Goal: Task Accomplishment & Management: Complete application form

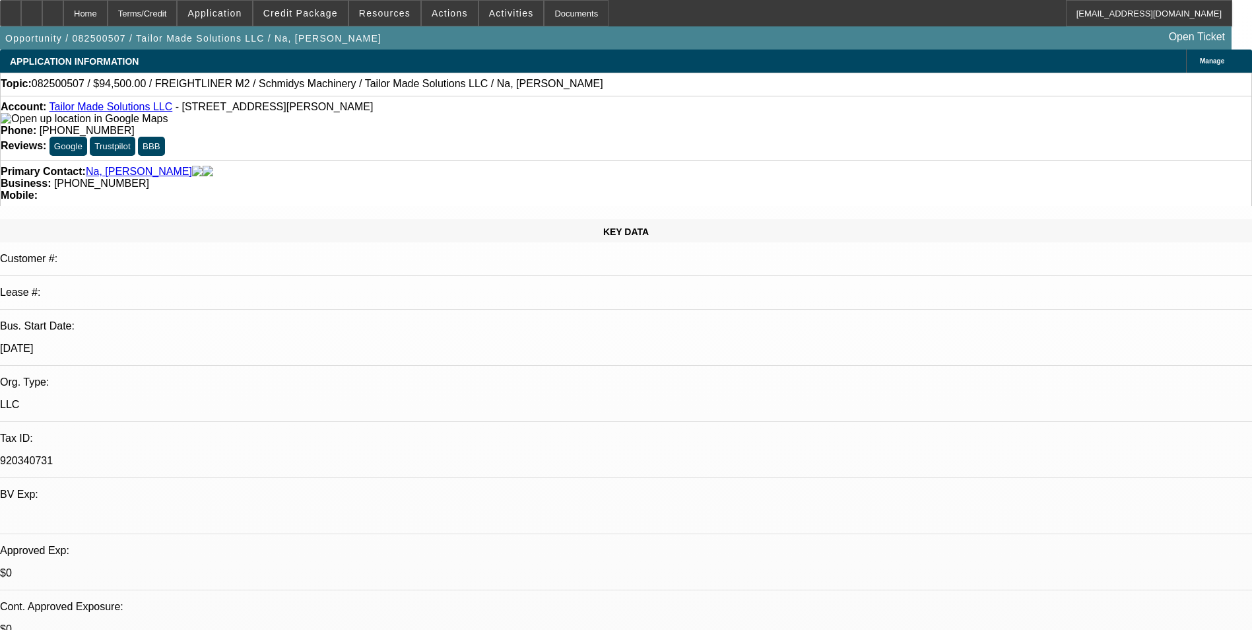
select select "0.1"
select select "0"
select select "0.1"
select select "0"
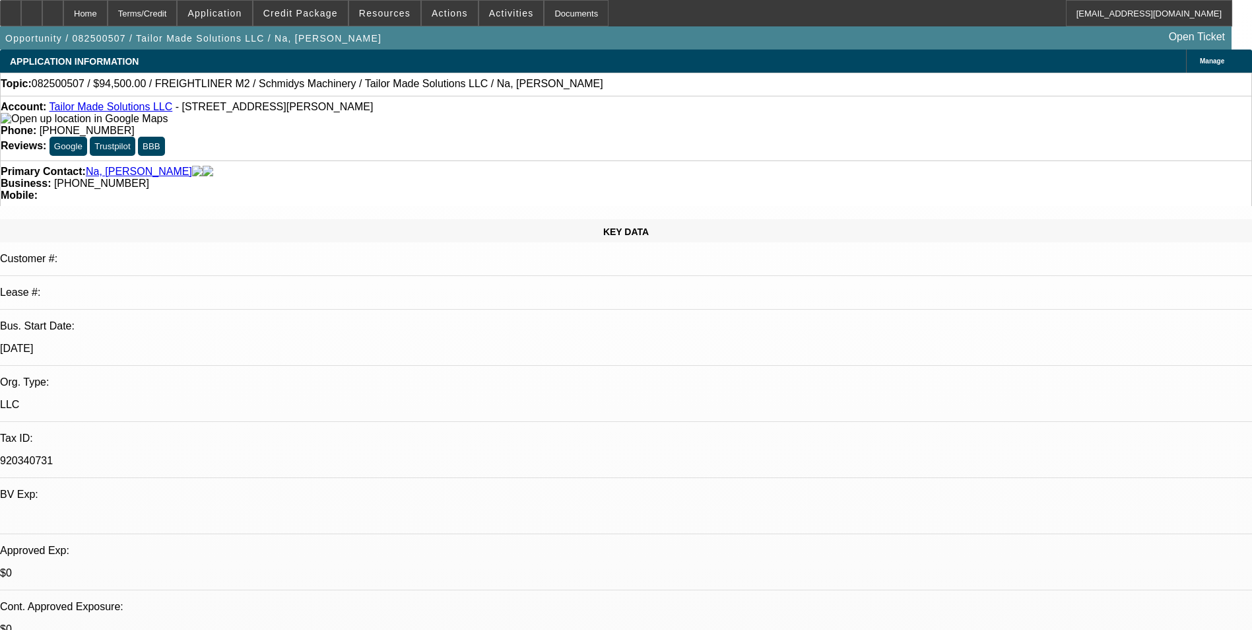
select select "0"
select select "0.1"
select select "0"
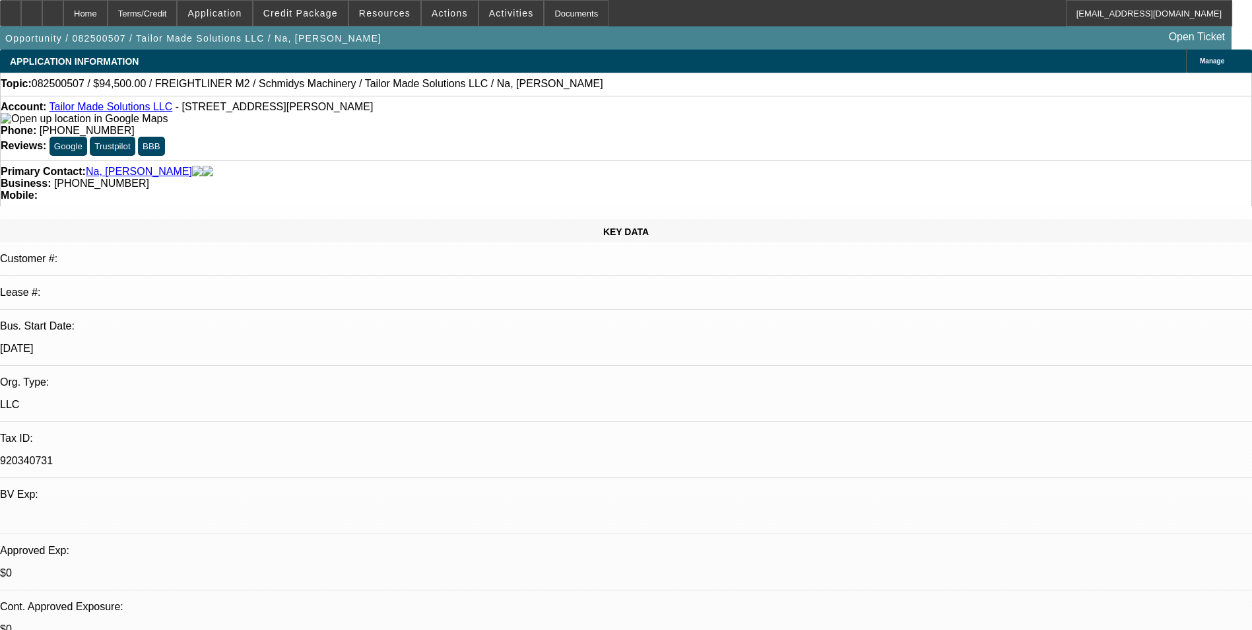
select select "0"
select select "1"
select select "2"
select select "6"
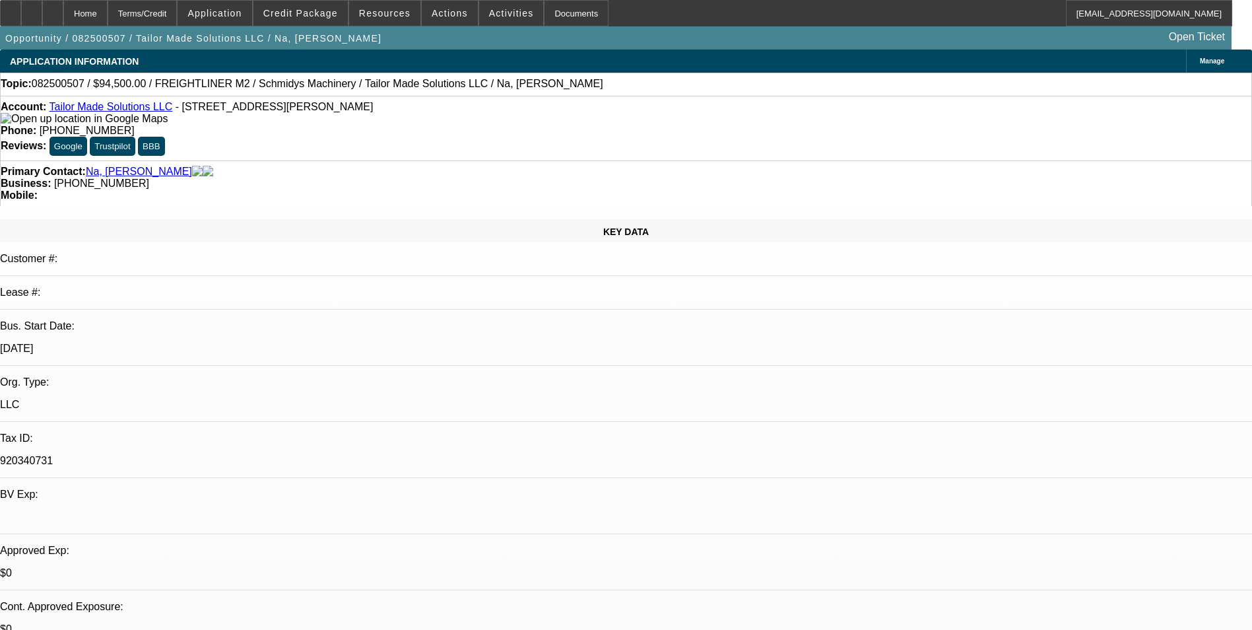
select select "1"
select select "2"
select select "6"
select select "1"
select select "2"
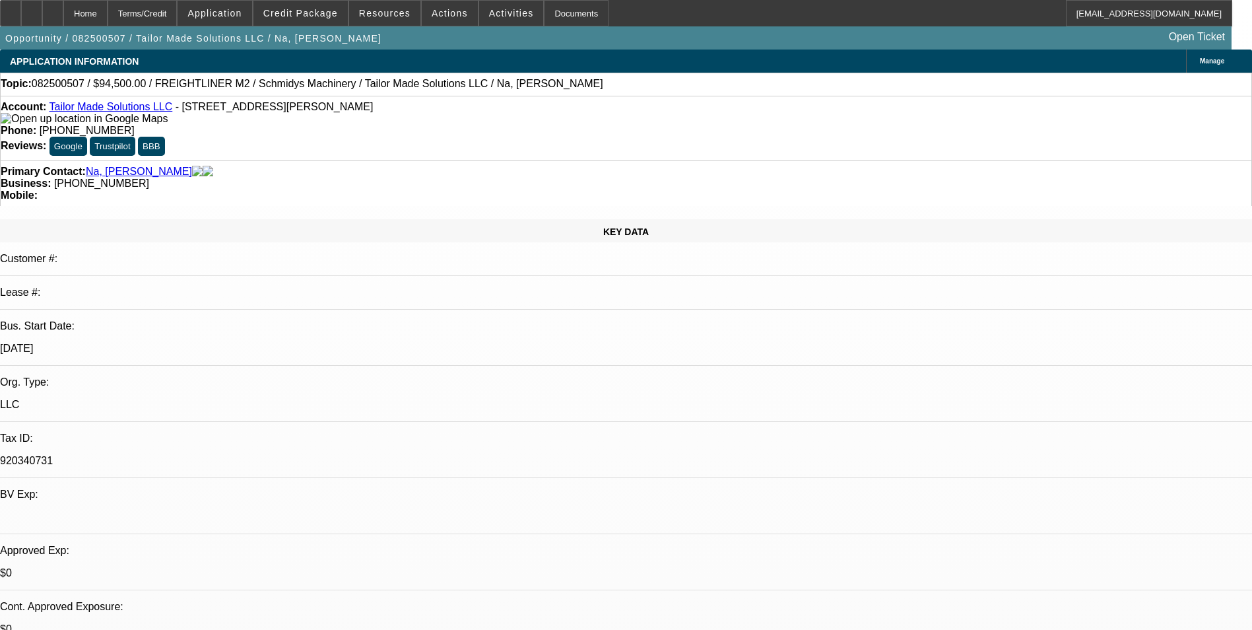
select select "6"
select select "1"
select select "6"
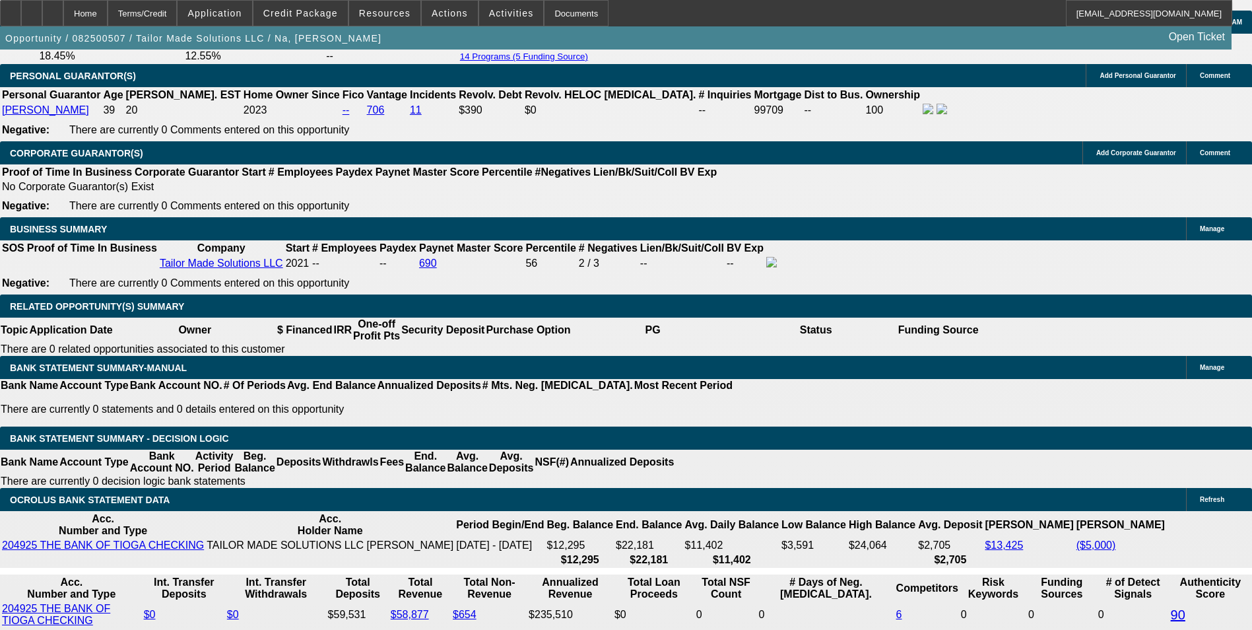
scroll to position [2046, 0]
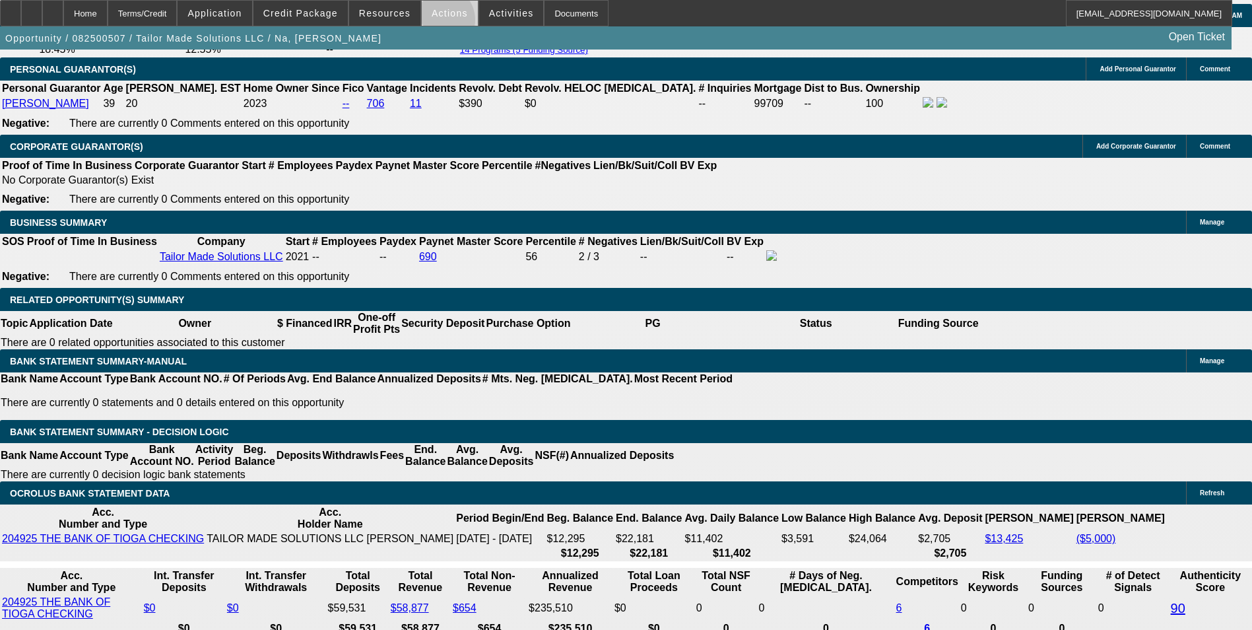
click at [434, 23] on span at bounding box center [450, 13] width 56 height 32
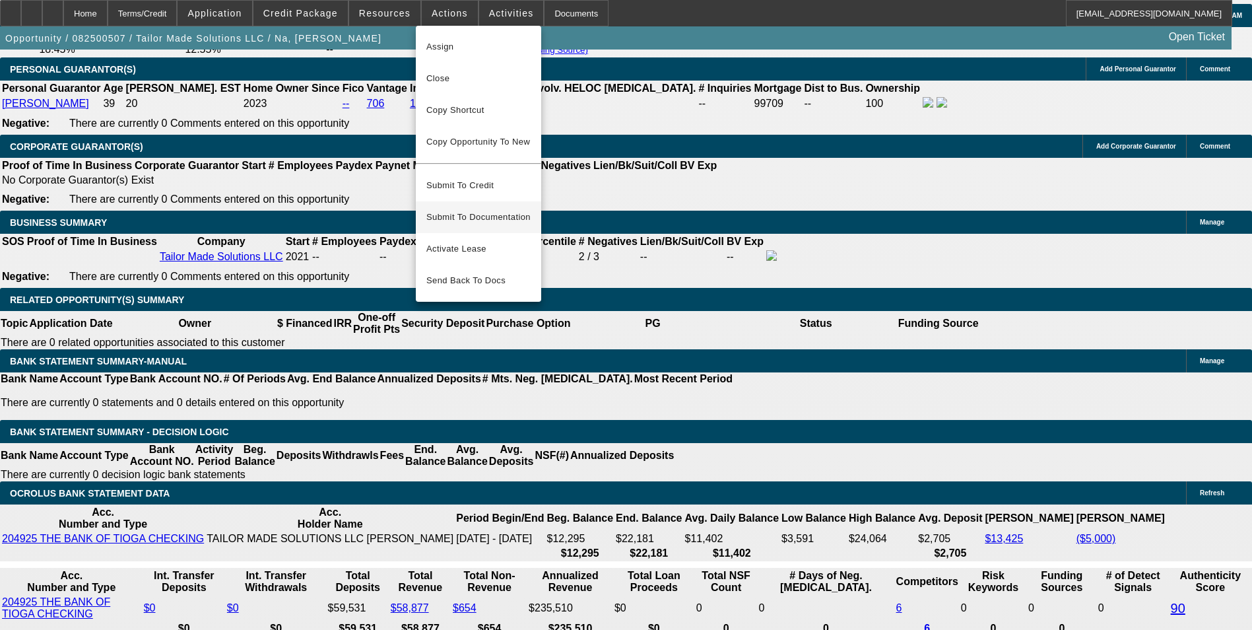
click at [461, 209] on span "Submit To Documentation" at bounding box center [478, 217] width 104 height 16
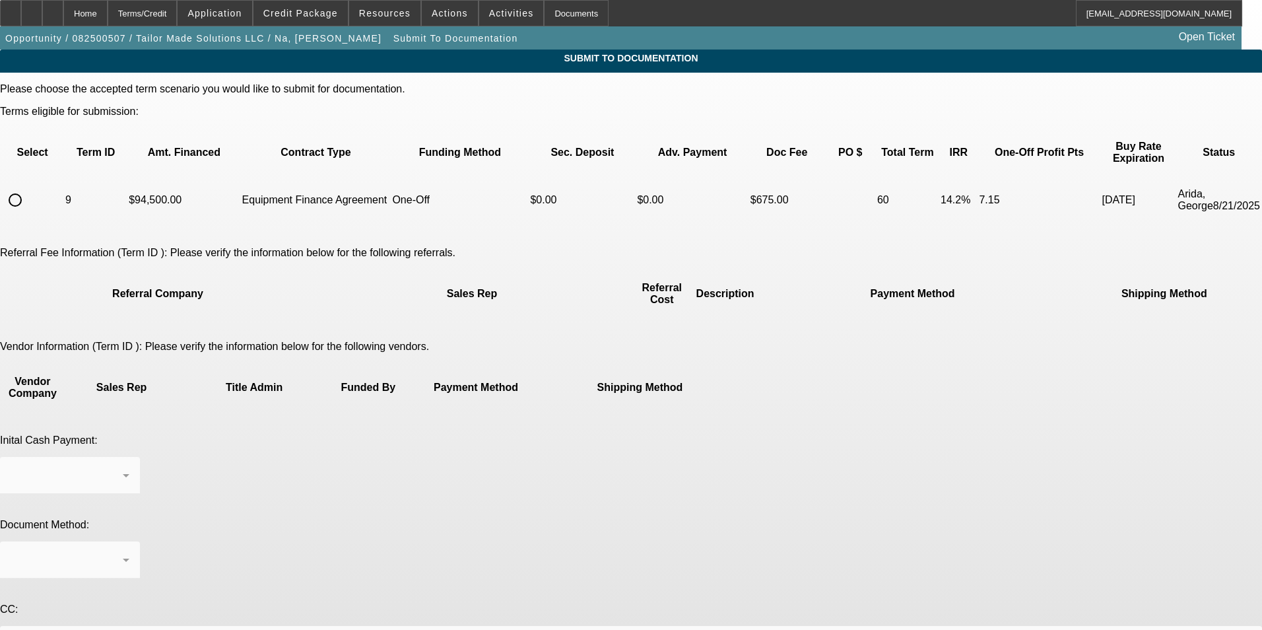
click at [28, 187] on input "radio" at bounding box center [15, 200] width 26 height 26
radio input "true"
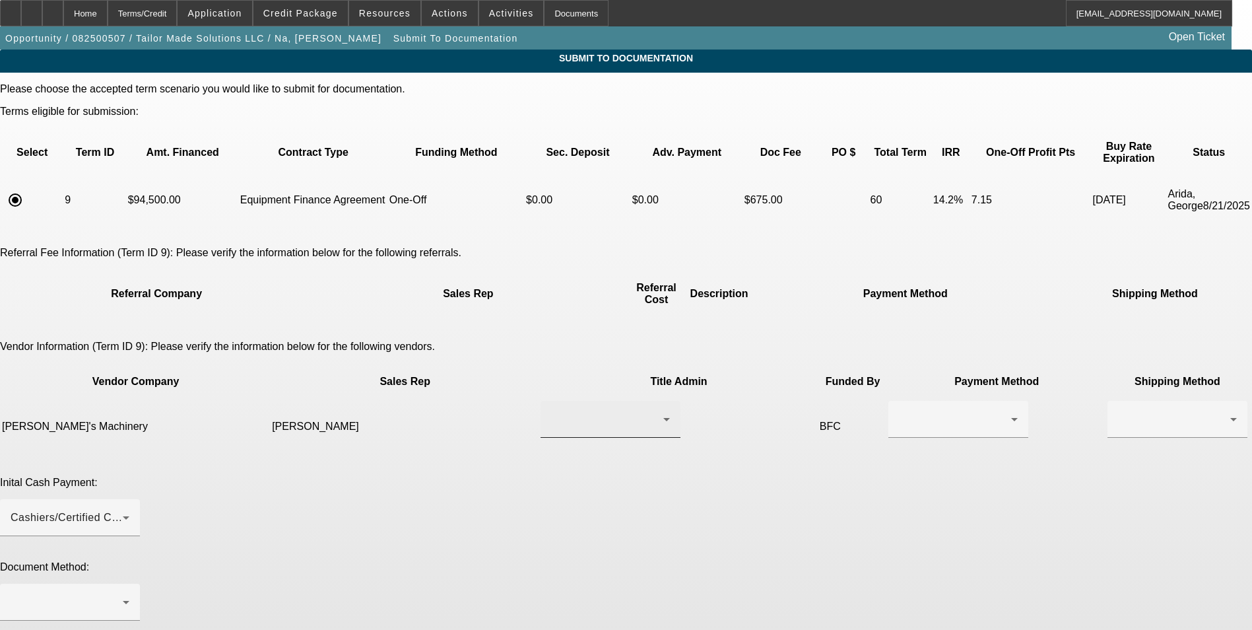
click at [561, 411] on div at bounding box center [607, 419] width 112 height 16
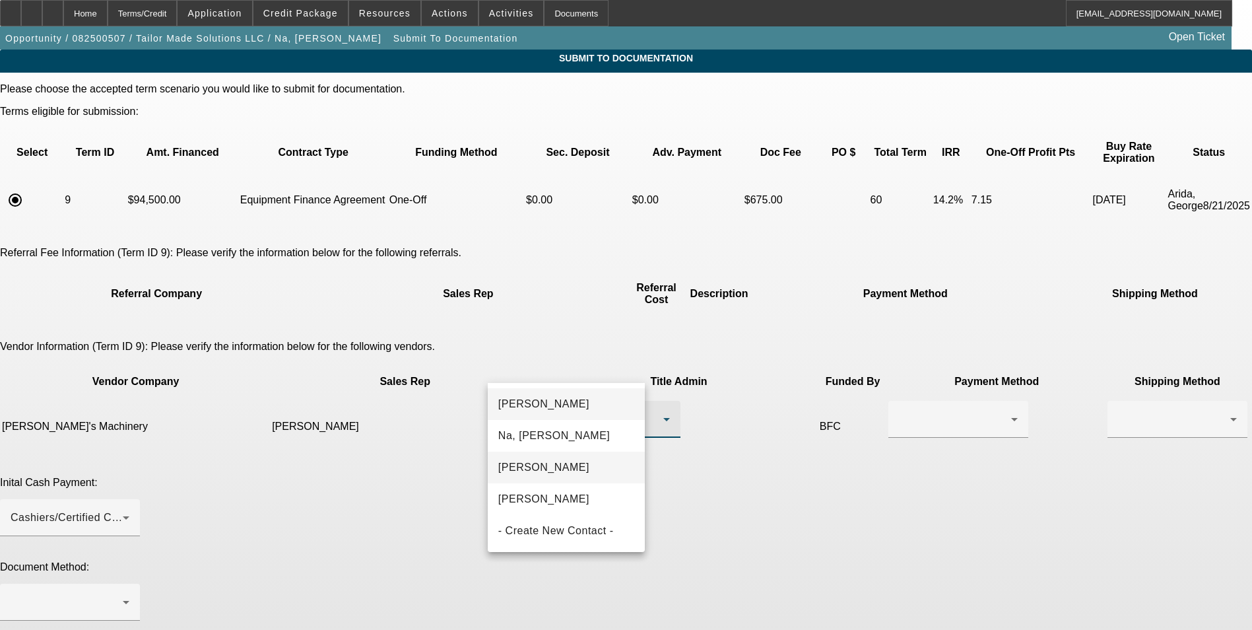
click at [576, 471] on mat-option "[PERSON_NAME]" at bounding box center [567, 467] width 158 height 32
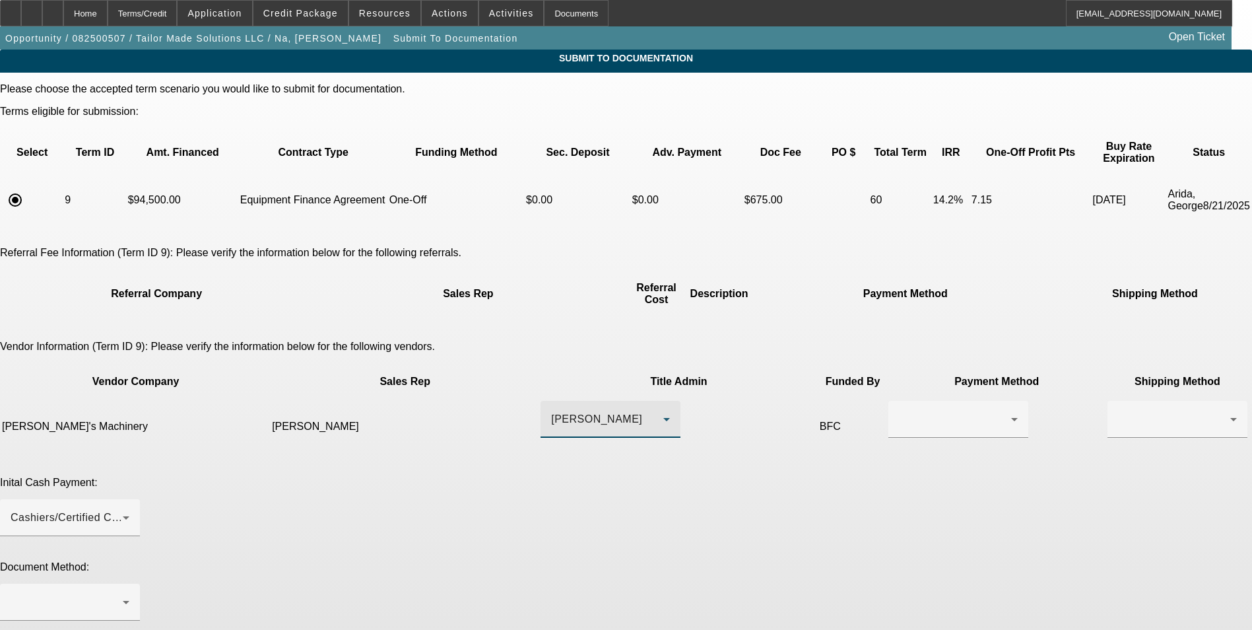
click at [614, 411] on div "[PERSON_NAME]" at bounding box center [607, 419] width 112 height 16
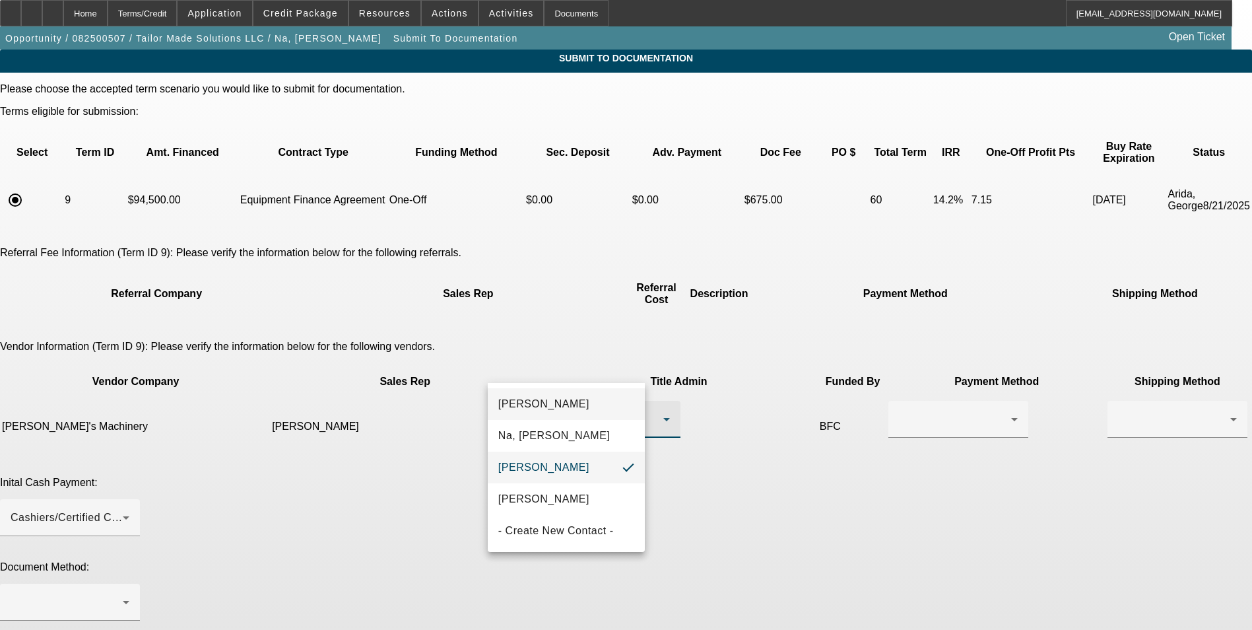
click at [583, 406] on mat-option "[PERSON_NAME]" at bounding box center [567, 404] width 158 height 32
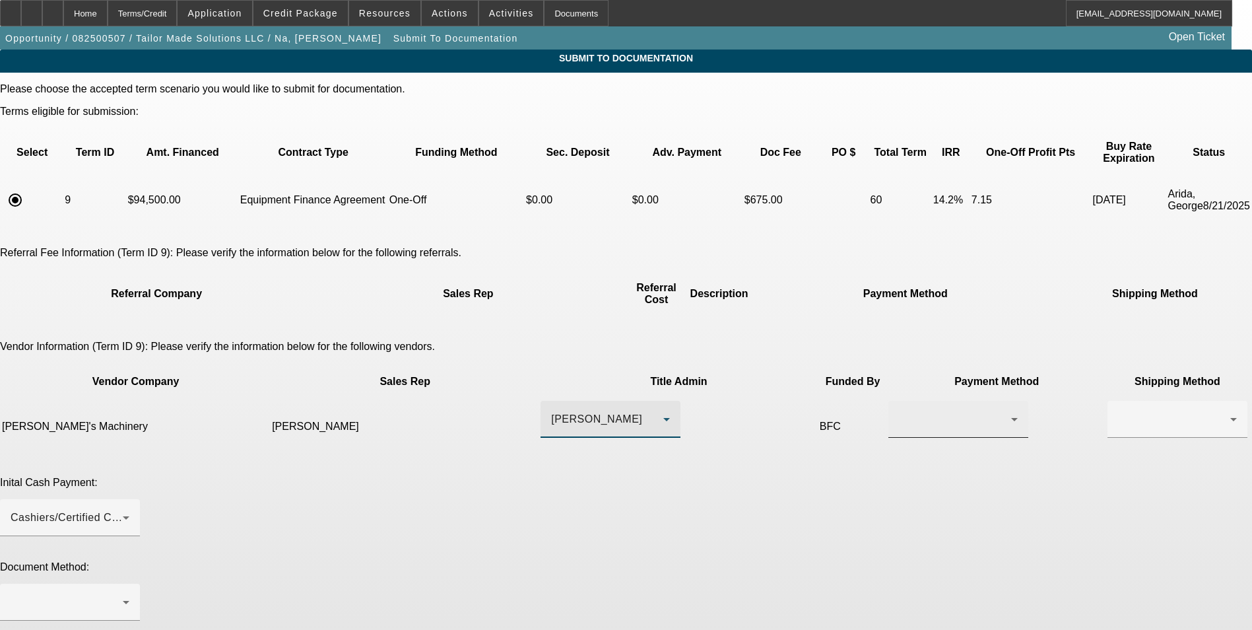
click at [899, 401] on div at bounding box center [958, 419] width 119 height 37
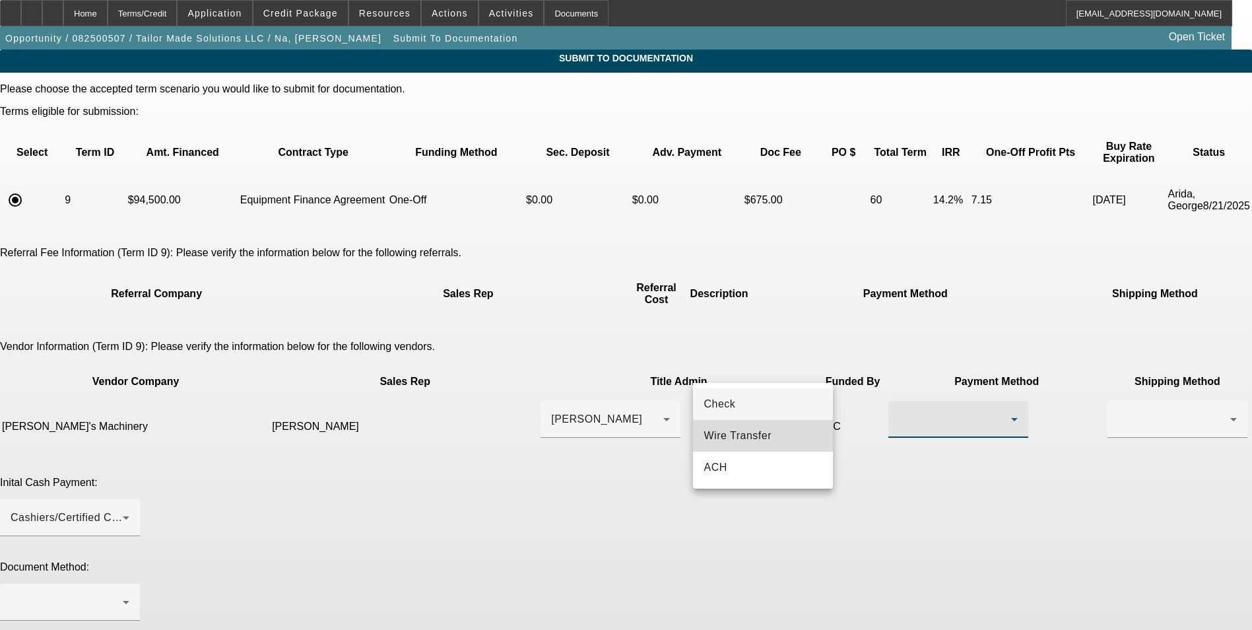
click at [746, 432] on span "Wire Transfer" at bounding box center [737, 436] width 68 height 16
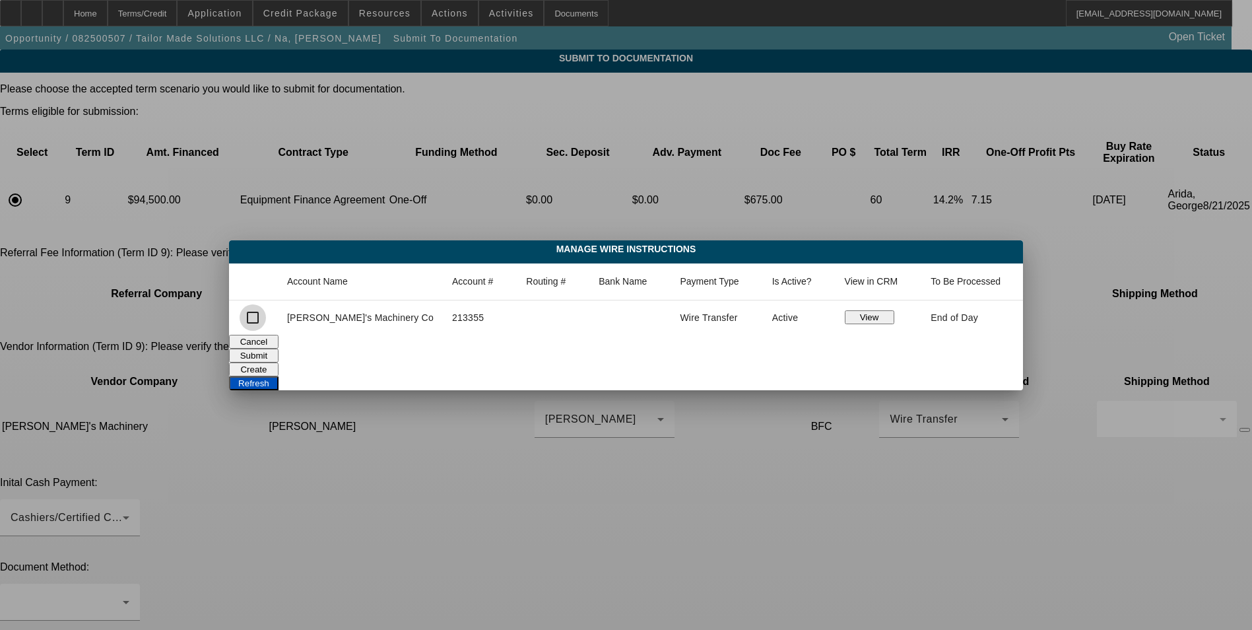
click at [266, 318] on input "checkbox" at bounding box center [253, 317] width 26 height 26
checkbox input "true"
click at [278, 348] on button "Submit" at bounding box center [253, 355] width 49 height 14
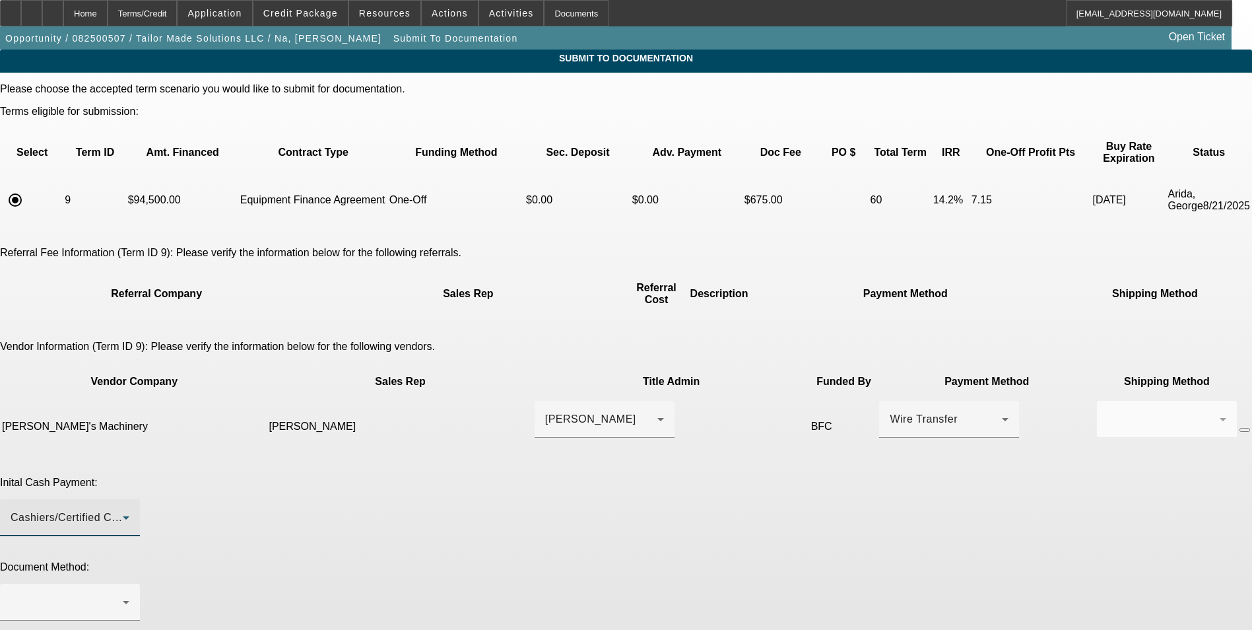
click at [123, 509] on div "Cashiers/Certified Check" at bounding box center [67, 517] width 112 height 16
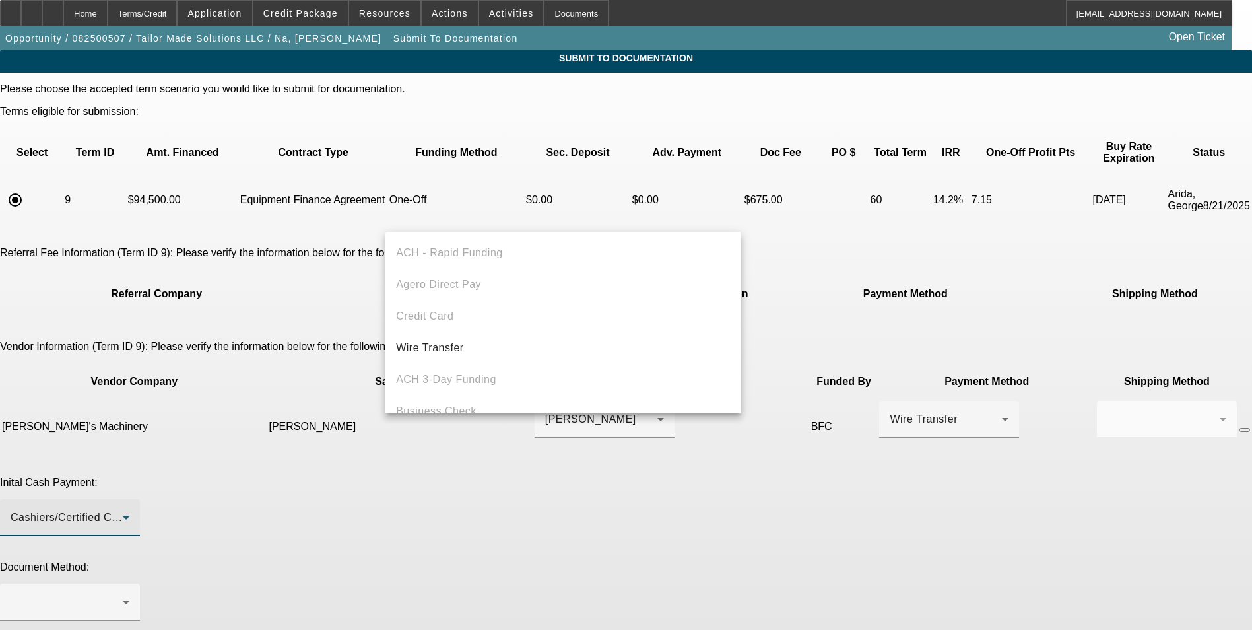
scroll to position [46, 0]
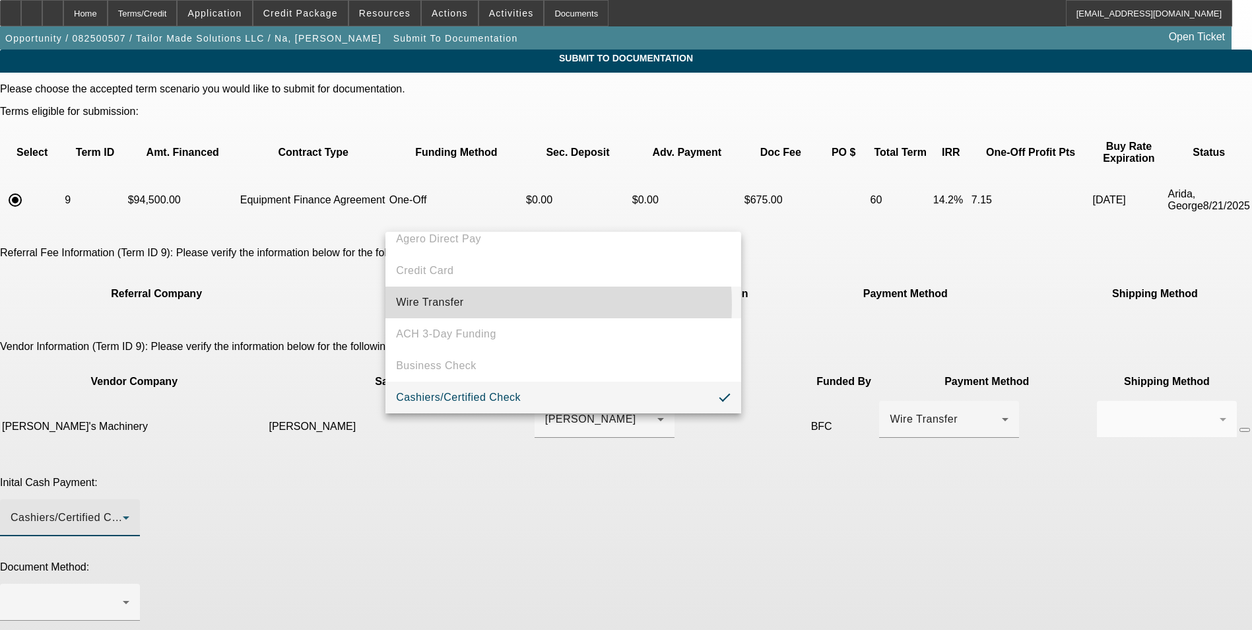
click at [476, 304] on mat-option "Wire Transfer" at bounding box center [563, 302] width 356 height 32
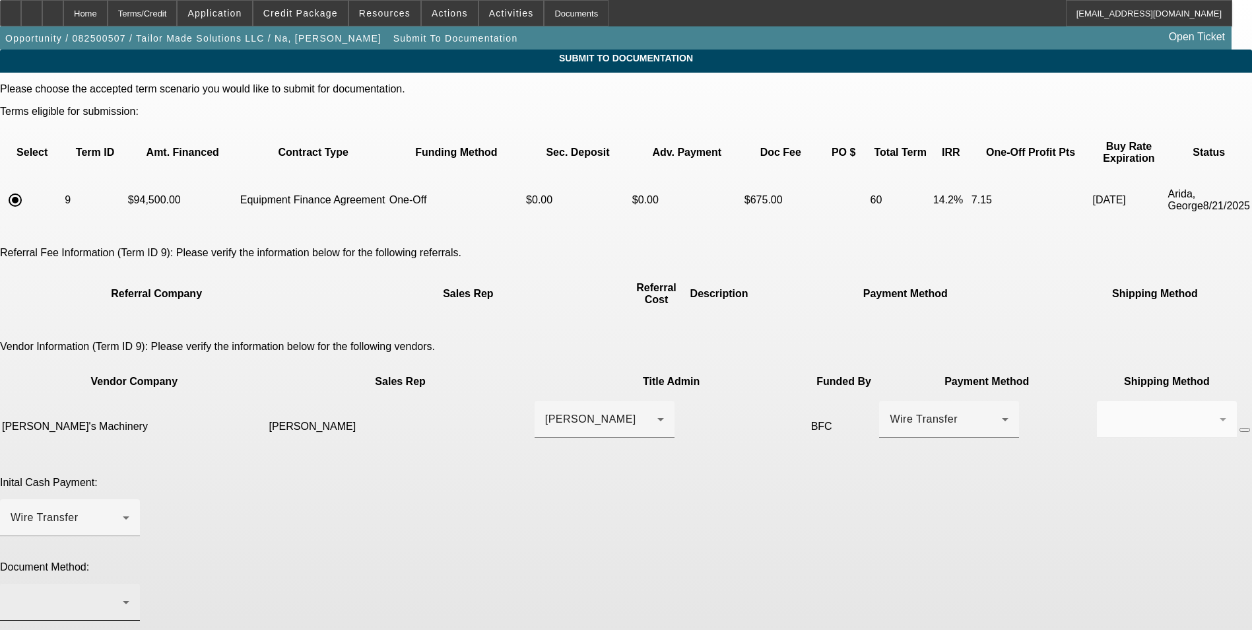
click at [129, 583] on div at bounding box center [70, 601] width 119 height 37
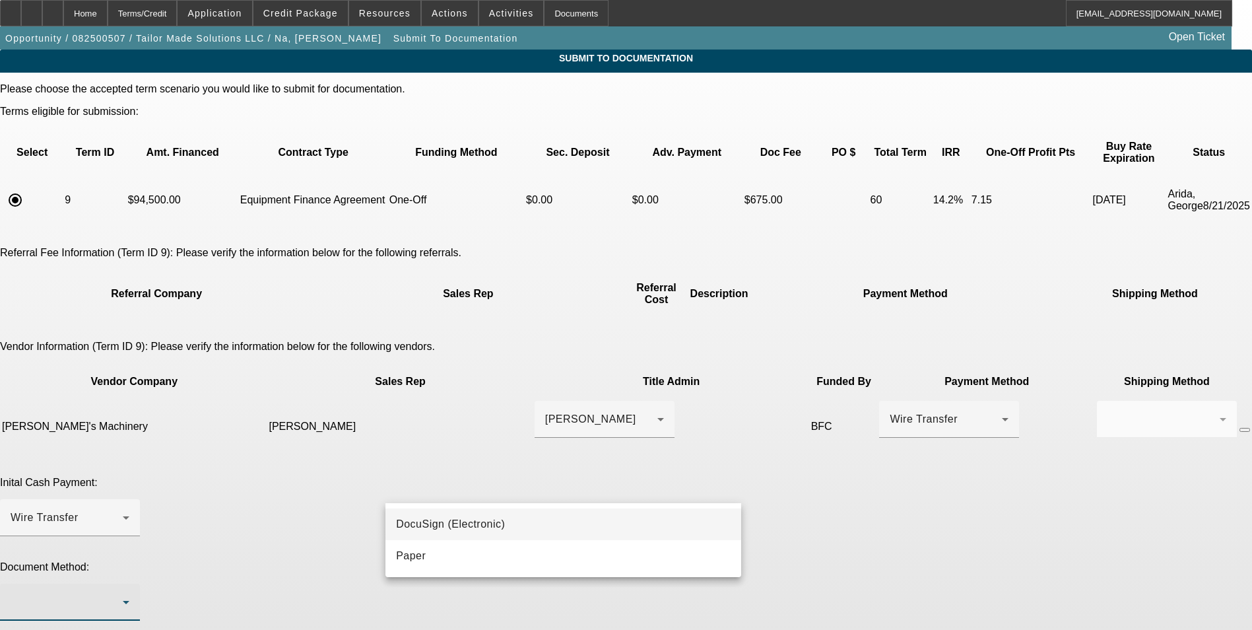
click at [467, 525] on span "DocuSign (Electronic)" at bounding box center [450, 524] width 109 height 16
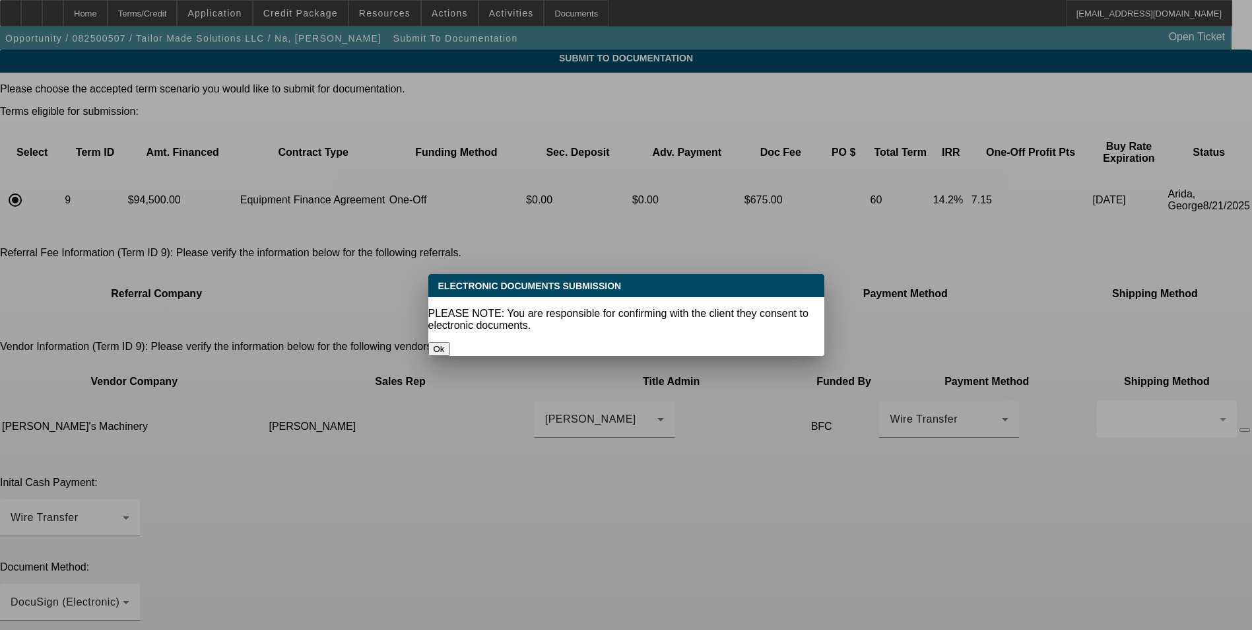
click at [645, 313] on div "PLEASE NOTE: You are responsible for confirming with the client they consent to…" at bounding box center [626, 320] width 396 height 24
click at [450, 342] on button "Ok" at bounding box center [439, 349] width 22 height 14
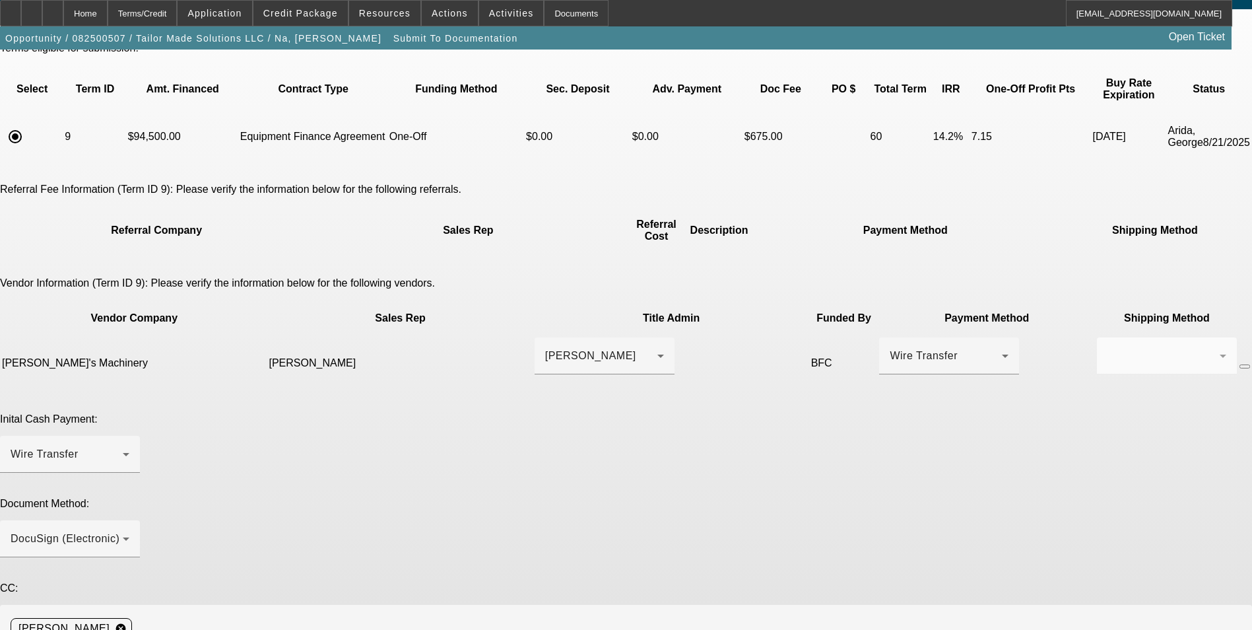
scroll to position [69, 0]
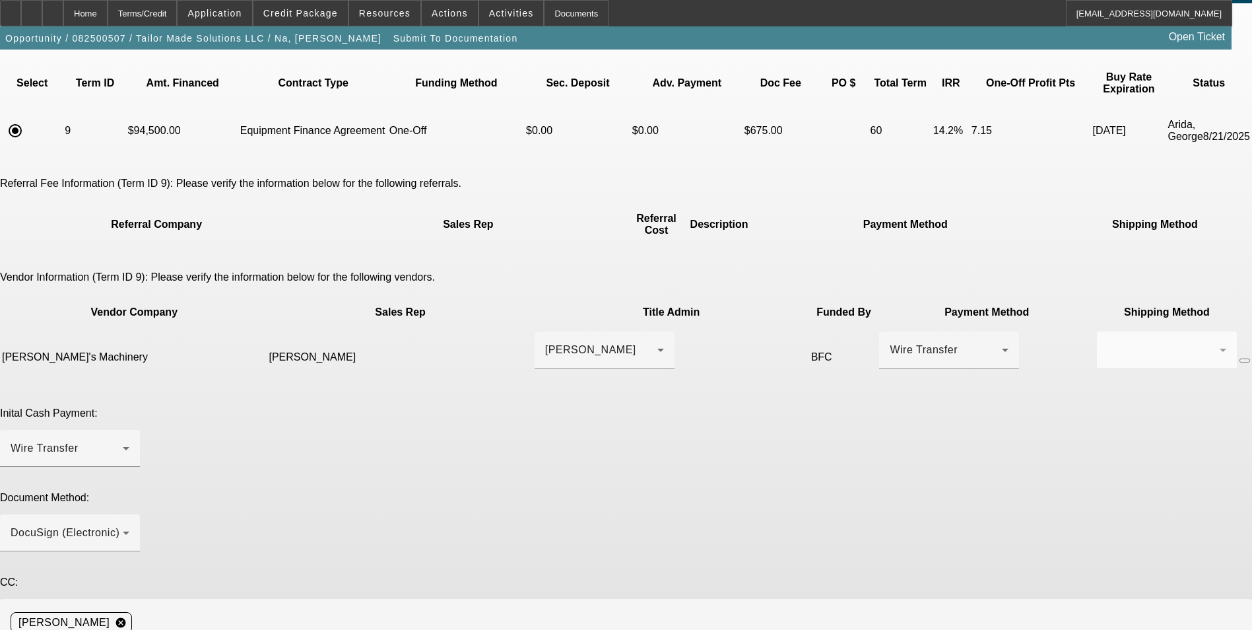
drag, startPoint x: 558, startPoint y: 528, endPoint x: 544, endPoint y: 517, distance: 17.3
drag, startPoint x: 484, startPoint y: 546, endPoint x: 445, endPoint y: 546, distance: 38.9
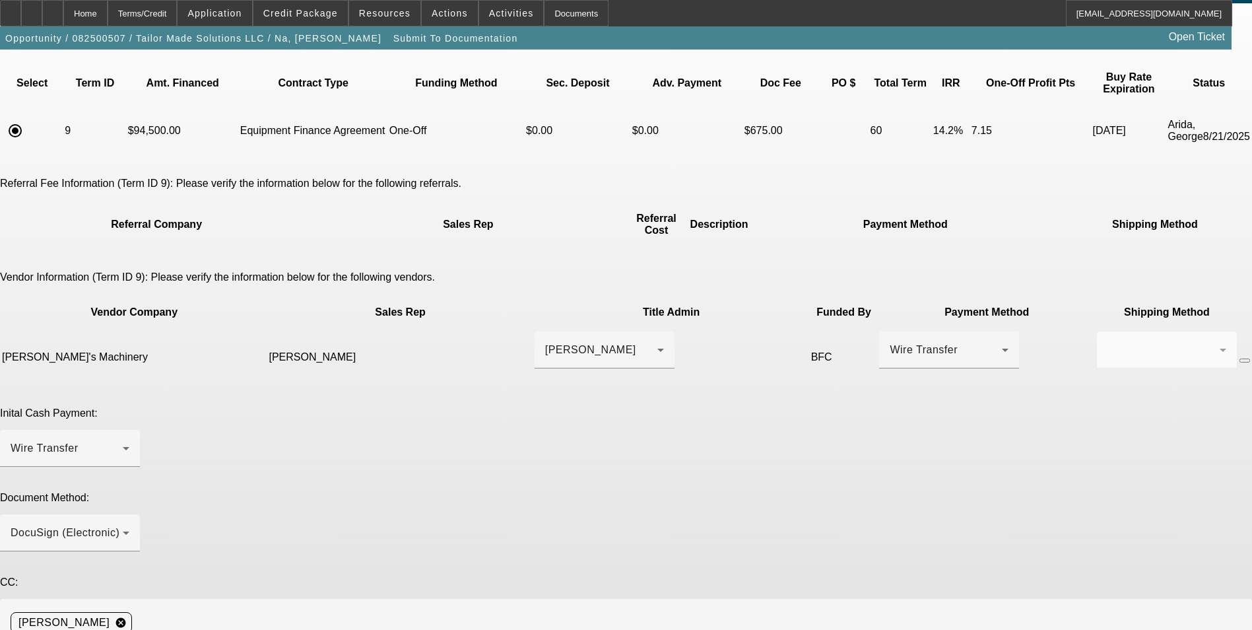
drag, startPoint x: 552, startPoint y: 525, endPoint x: 503, endPoint y: 521, distance: 49.7
type textarea "[PERSON_NAME]'s mobile number is [PHONE_NUMBER]. They are looking to fund [DATE…"
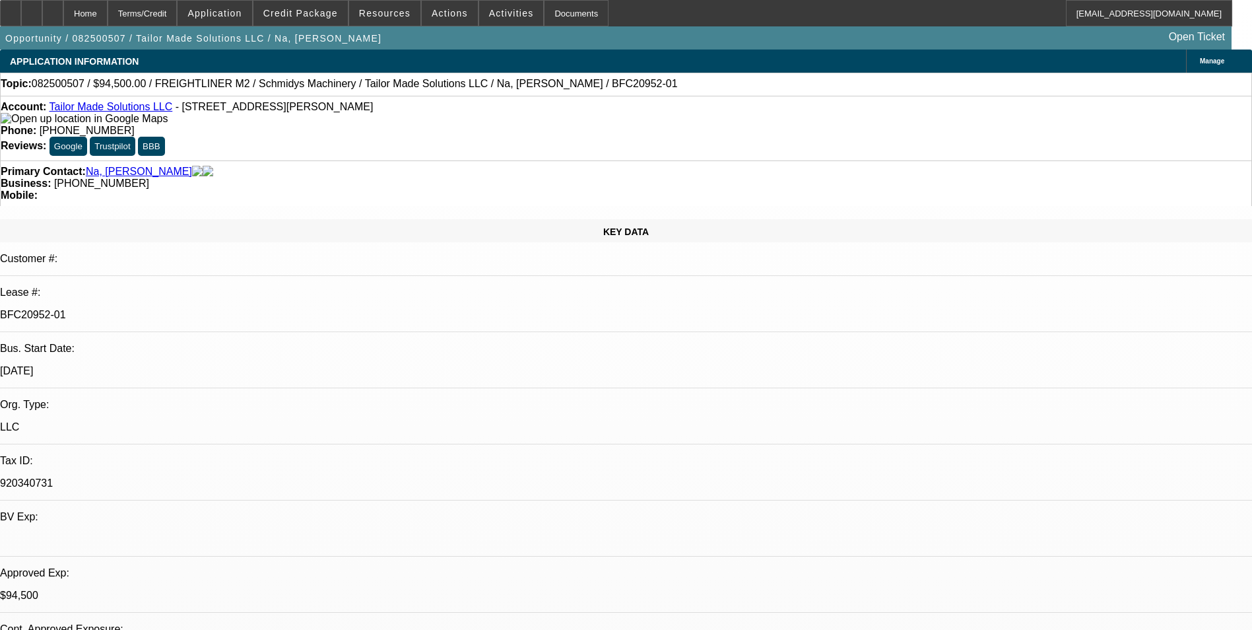
select select "0.1"
select select "0"
select select "2"
select select "0"
select select "6"
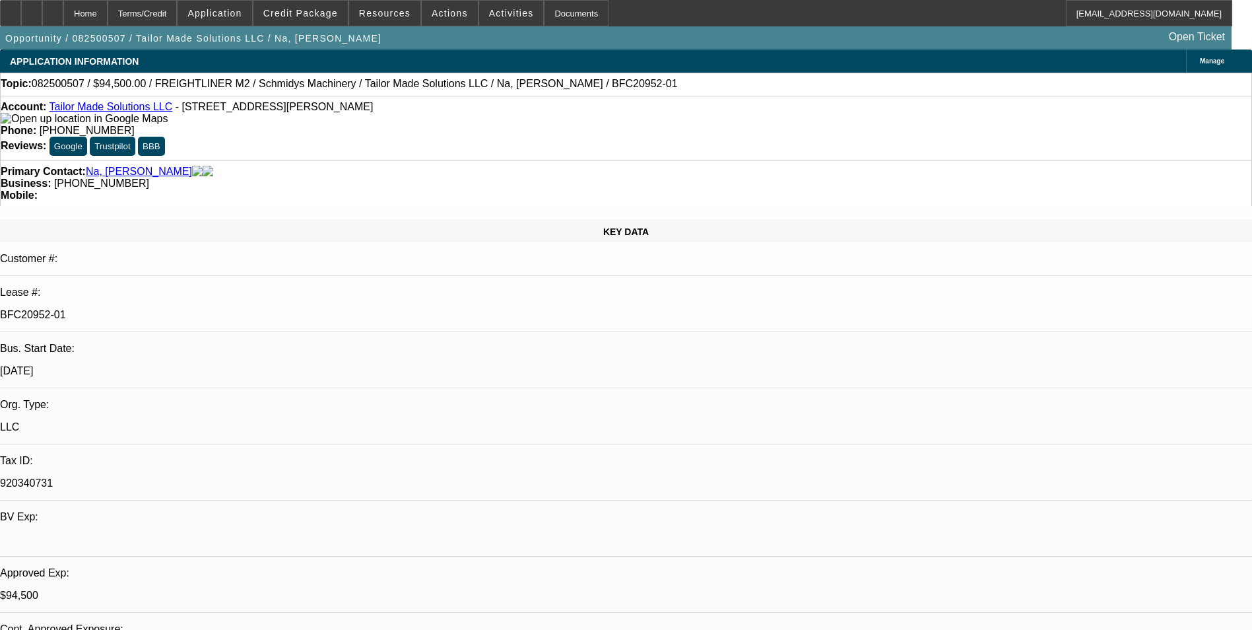
select select "0.1"
select select "0"
select select "2"
select select "0"
select select "6"
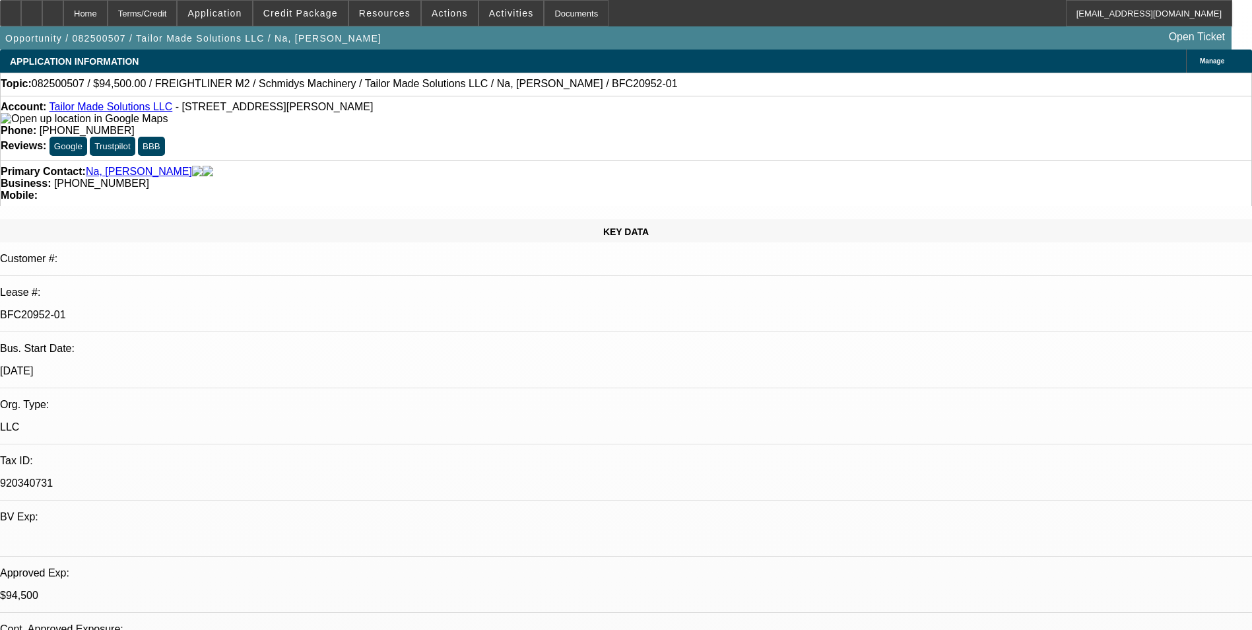
select select "0.1"
select select "0"
select select "2"
select select "0"
select select "6"
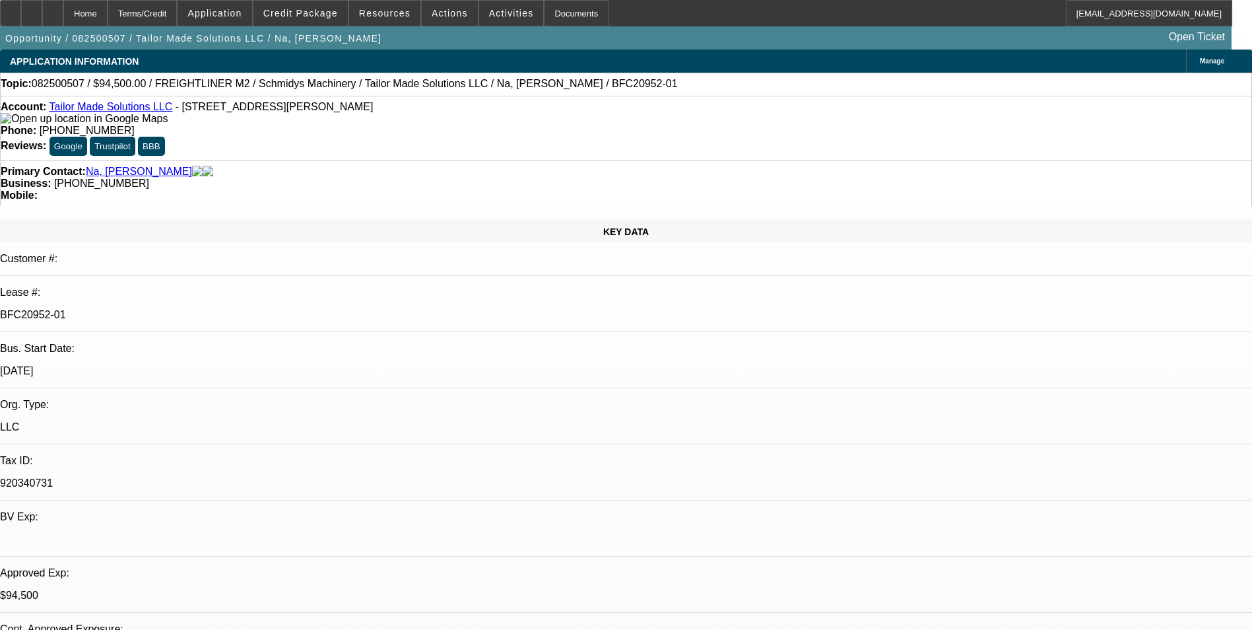
select select "0"
select select "6"
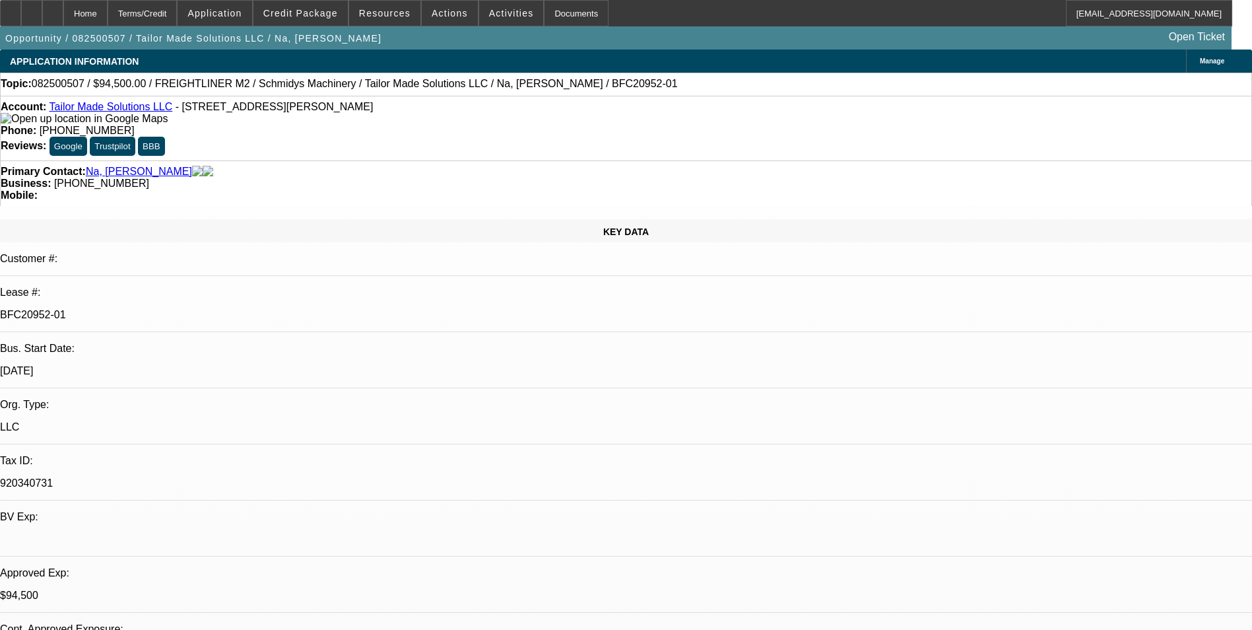
click at [112, 108] on link "Tailor Made Solutions LLC" at bounding box center [110, 106] width 123 height 11
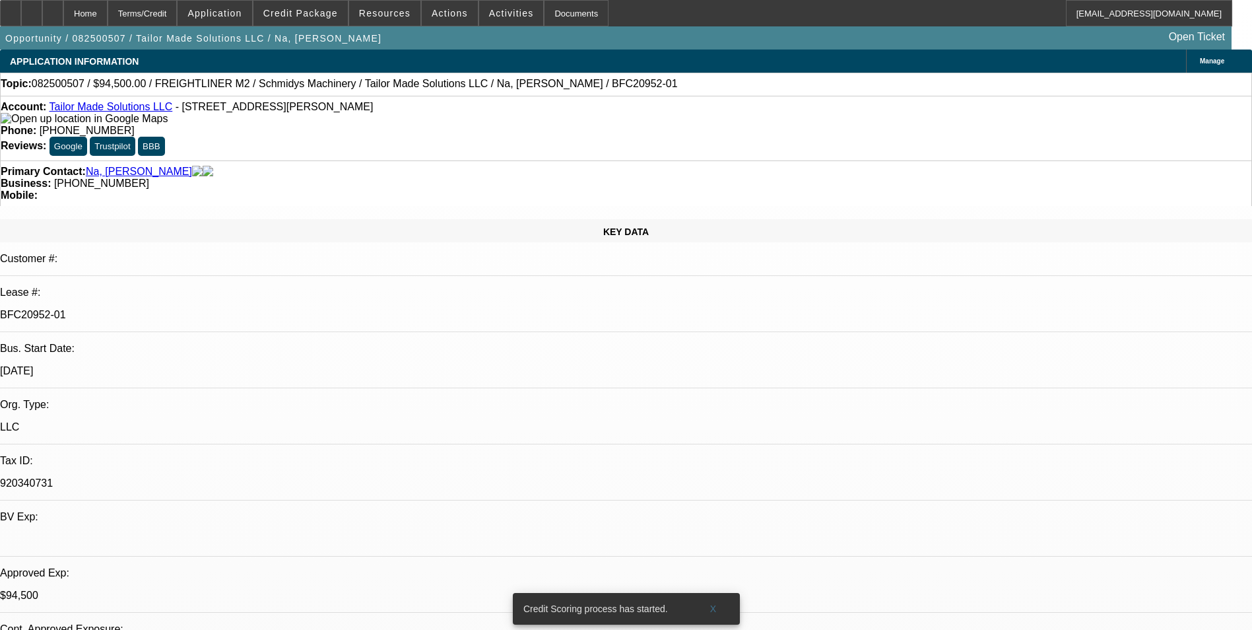
click at [125, 111] on link "Tailor Made Solutions LLC" at bounding box center [110, 106] width 123 height 11
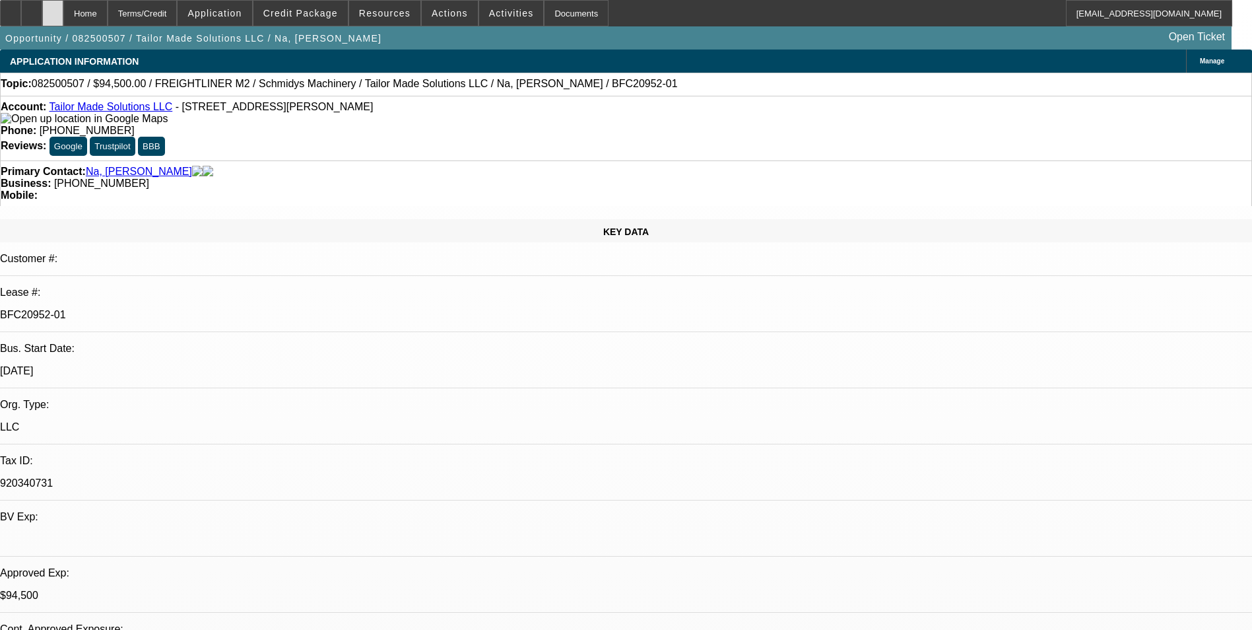
click at [53, 9] on icon at bounding box center [53, 9] width 0 height 0
select select "0.1"
select select "0"
select select "0.1"
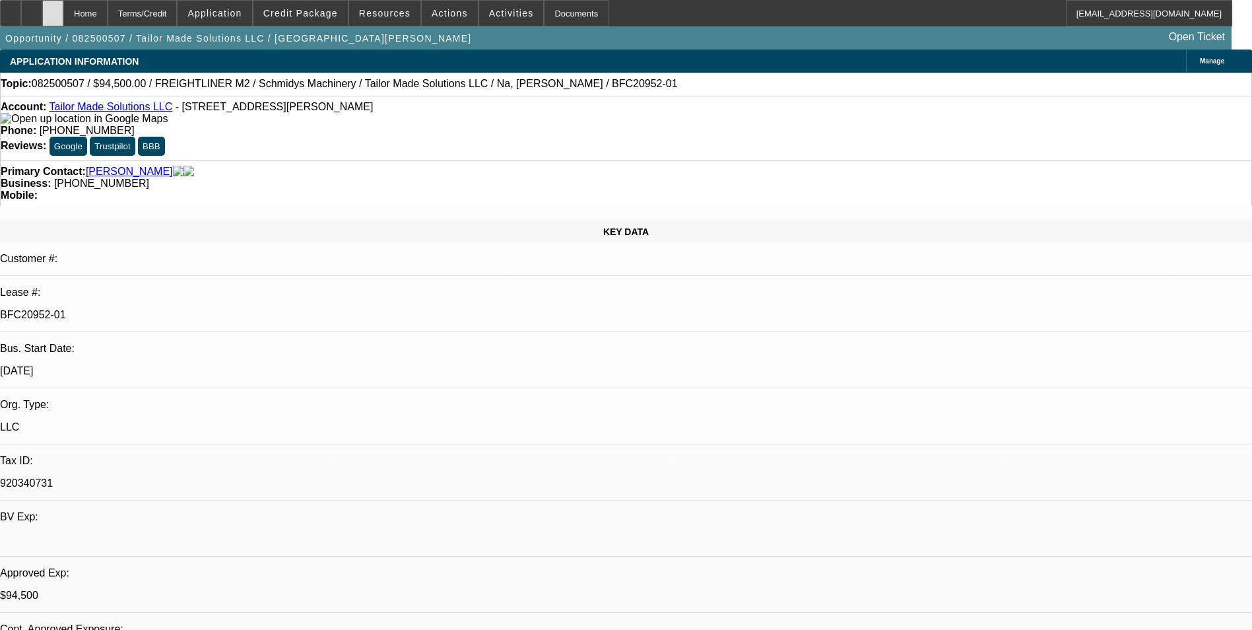
select select "0"
select select "0.1"
select select "0"
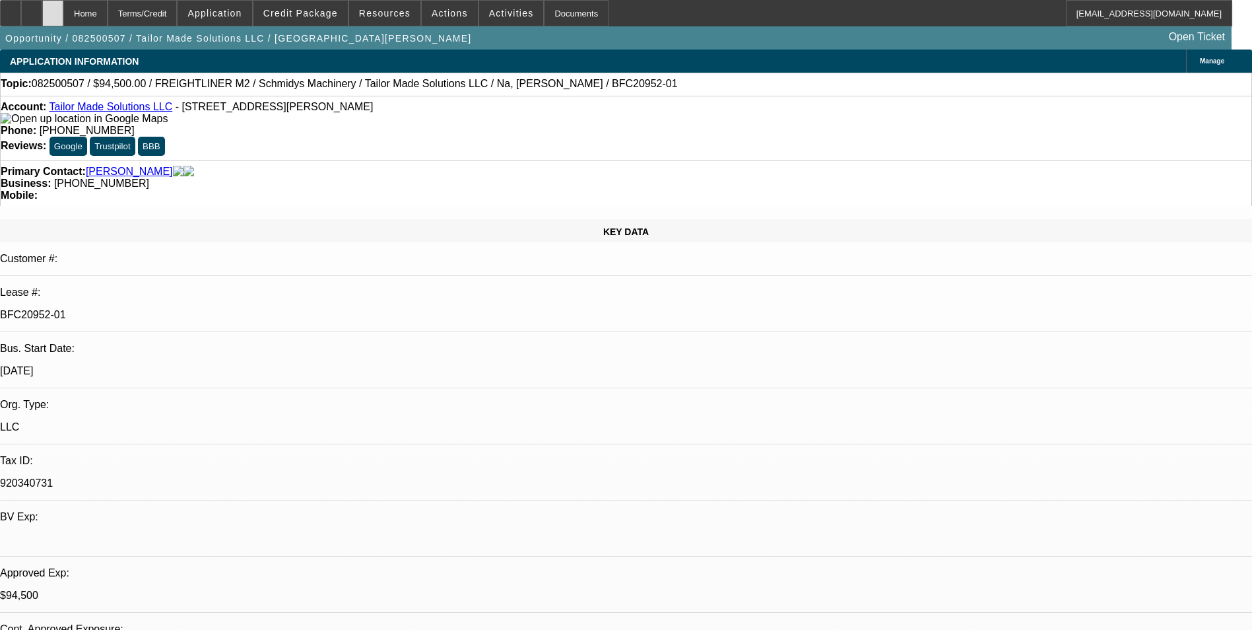
select select "0"
select select "1"
select select "2"
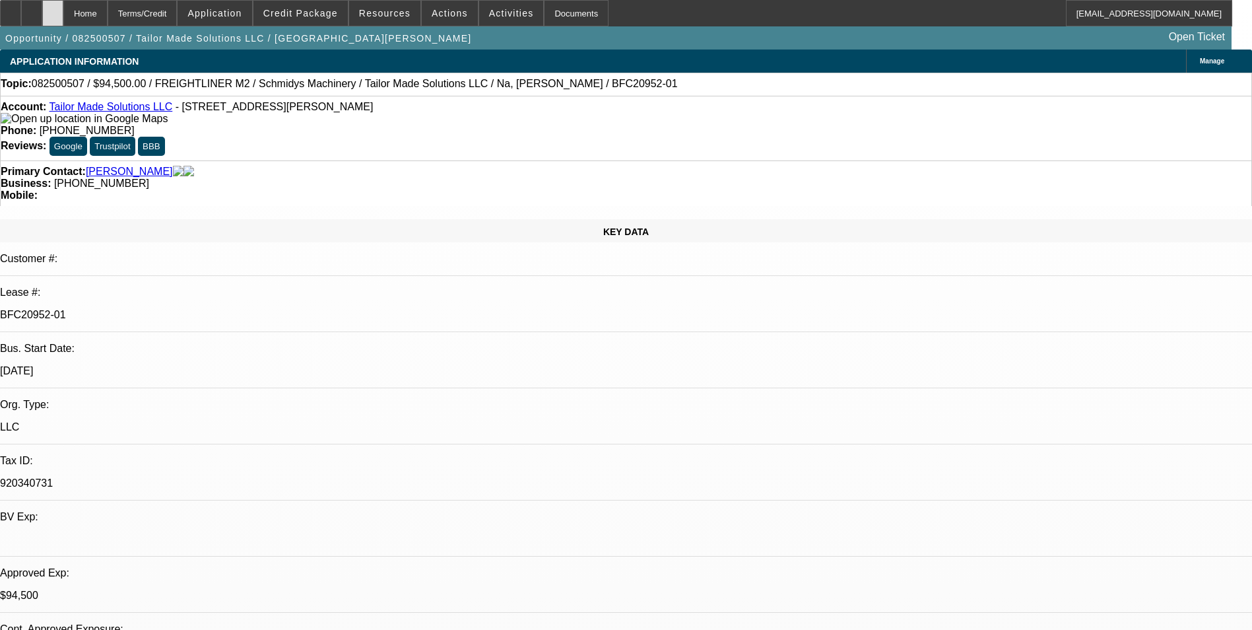
select select "6"
select select "1"
select select "2"
select select "6"
select select "1"
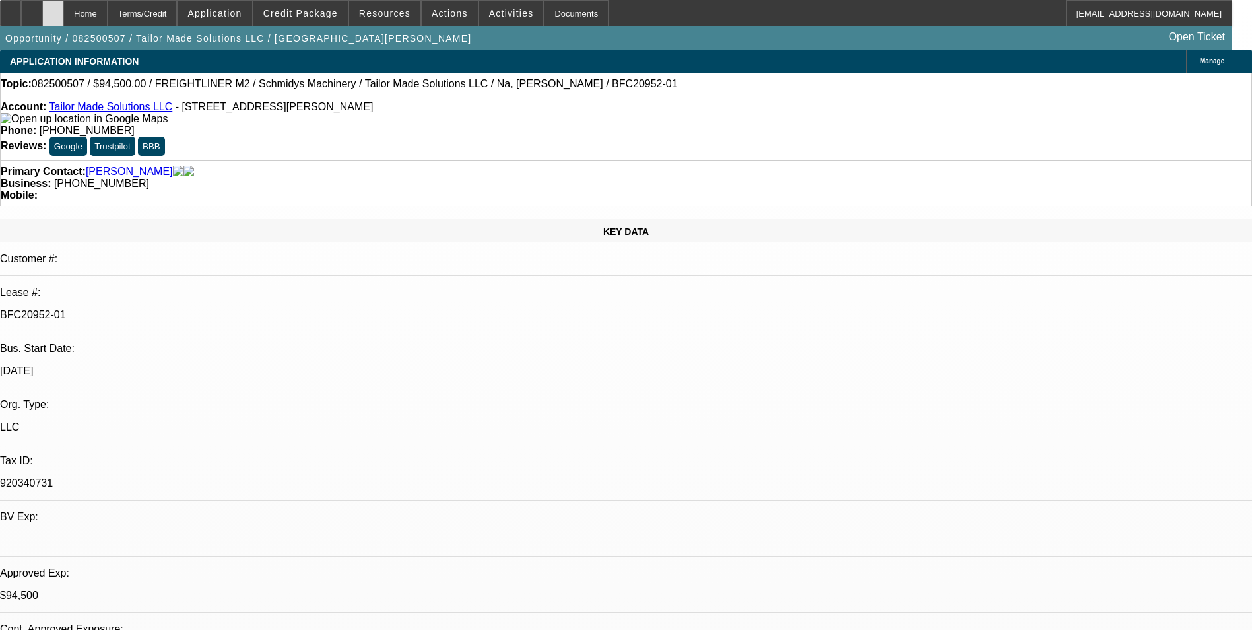
select select "2"
select select "6"
select select "1"
select select "6"
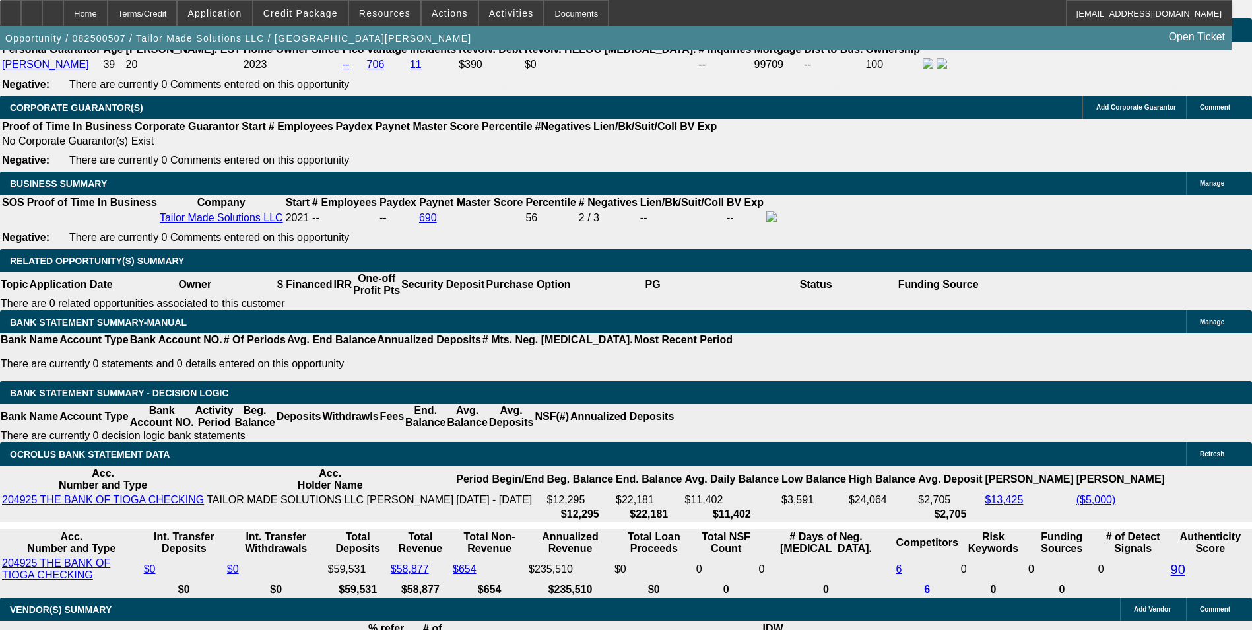
scroll to position [2192, 0]
